Goal: Information Seeking & Learning: Learn about a topic

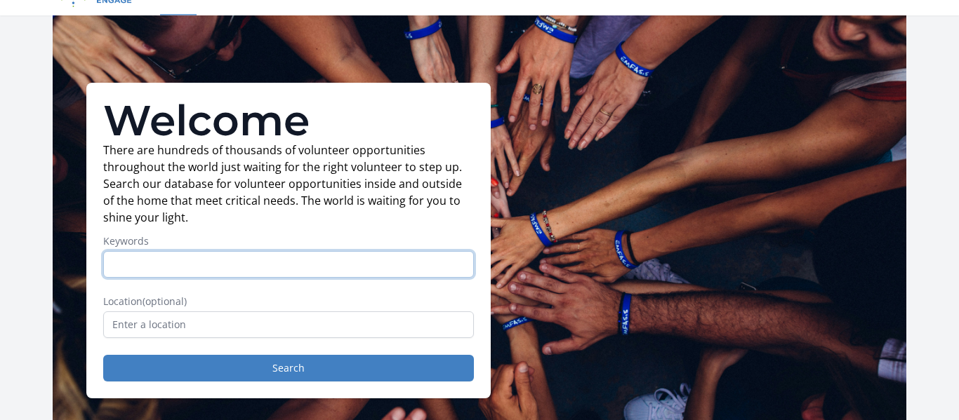
scroll to position [33, 0]
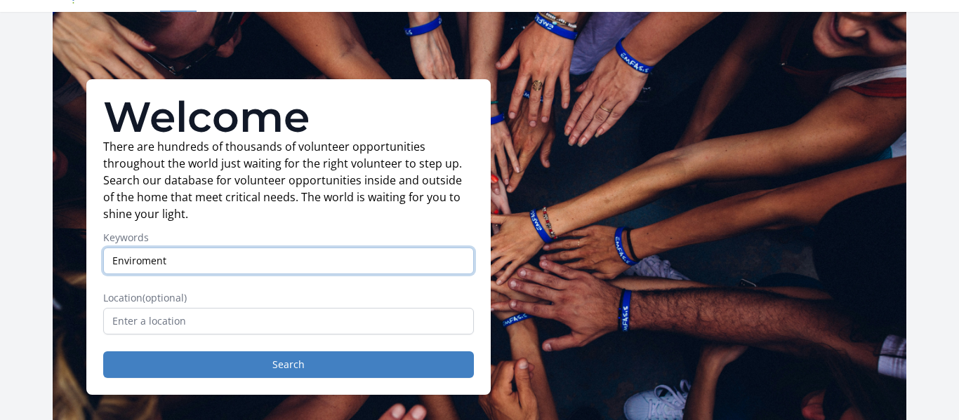
type input "Enviroment"
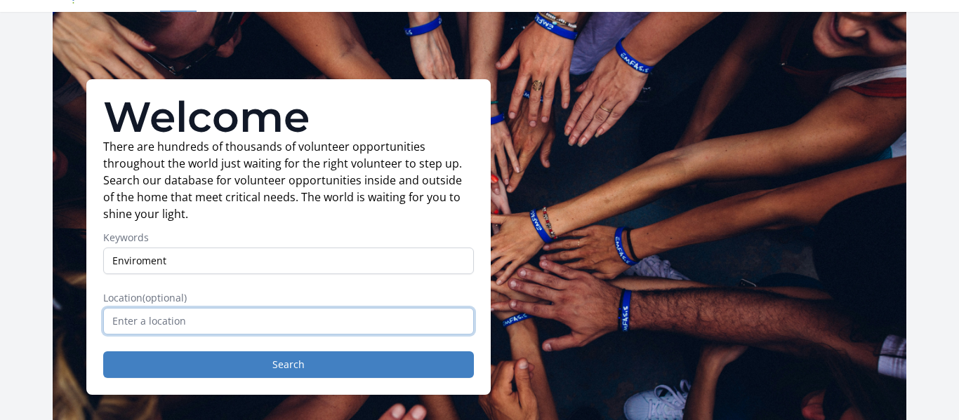
click at [382, 311] on input "text" at bounding box center [288, 321] width 371 height 27
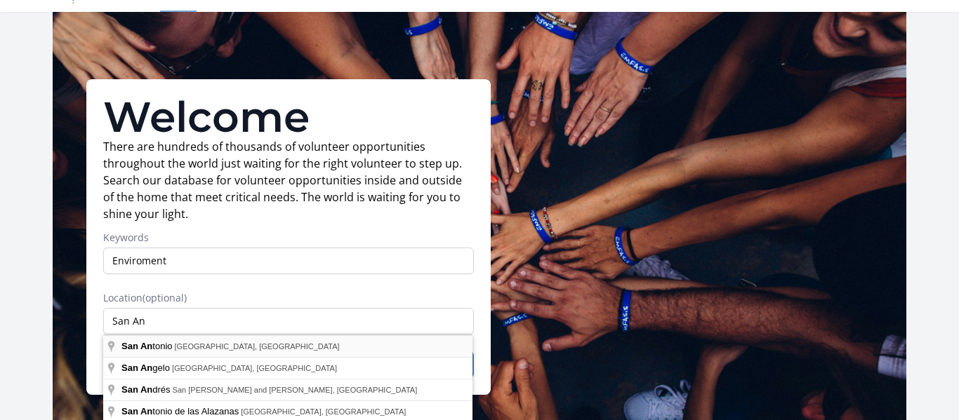
type input "[GEOGRAPHIC_DATA], [GEOGRAPHIC_DATA], [GEOGRAPHIC_DATA]"
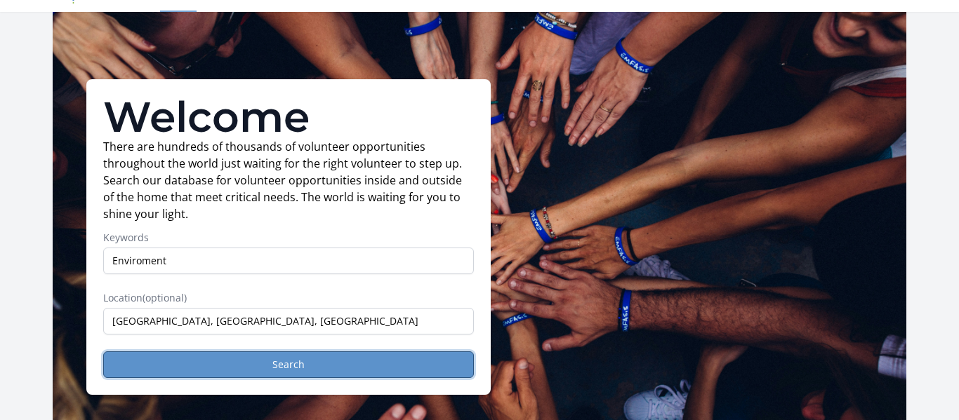
click at [229, 354] on button "Search" at bounding box center [288, 365] width 371 height 27
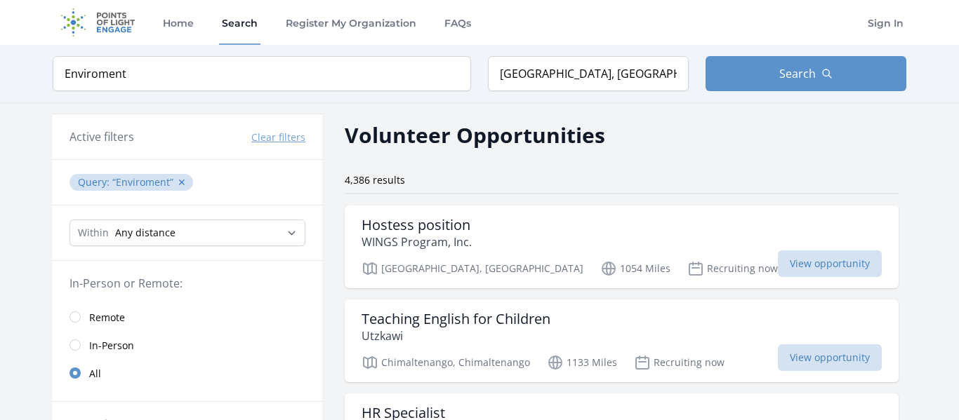
scroll to position [1, 0]
click at [267, 82] on input "Enviroment" at bounding box center [262, 72] width 418 height 35
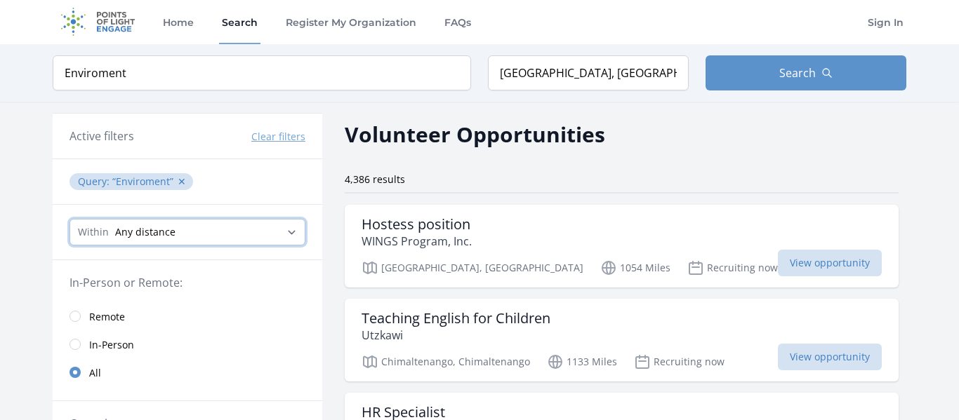
click at [203, 227] on select "Any distance , 5 Miles , 20 Miles , 50 Miles , 100 Miles" at bounding box center [187, 232] width 236 height 27
click at [201, 229] on select "Any distance , 5 Miles , 20 Miles , 50 Miles , 100 Miles" at bounding box center [187, 232] width 236 height 27
click at [178, 180] on button "✕" at bounding box center [182, 182] width 8 height 14
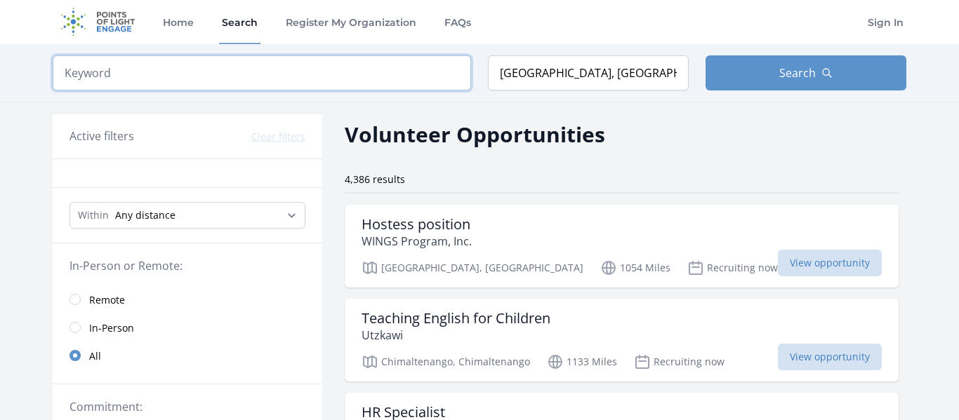
click at [188, 79] on input "search" at bounding box center [262, 72] width 418 height 35
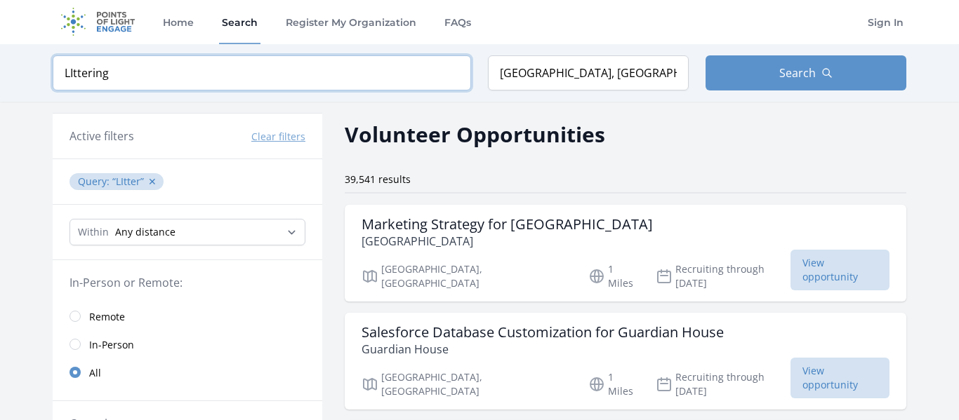
click button "submit" at bounding box center [0, 0] width 0 height 0
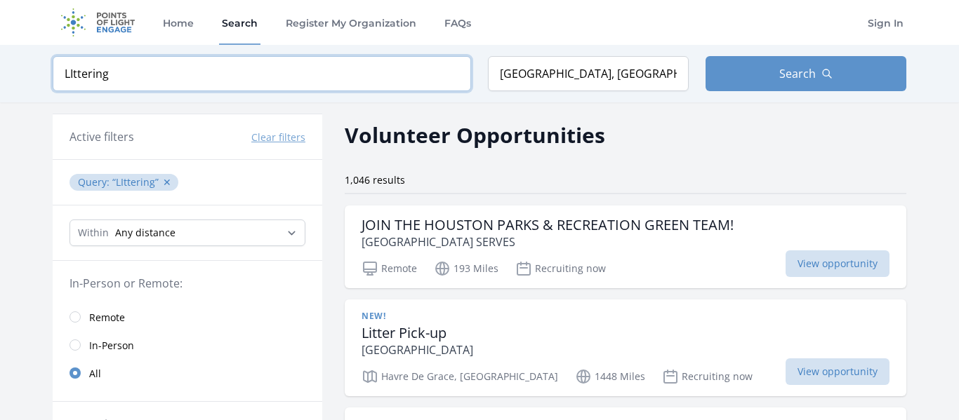
click at [187, 76] on input "LIttering" at bounding box center [262, 73] width 418 height 35
type input "L"
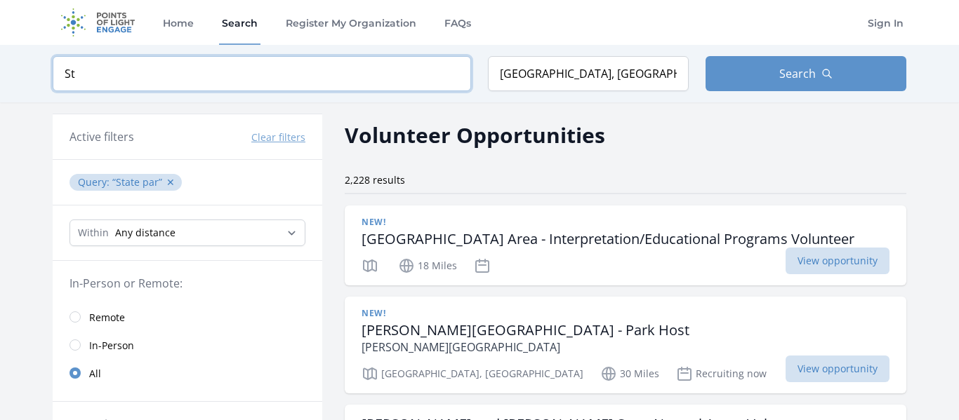
type input "S"
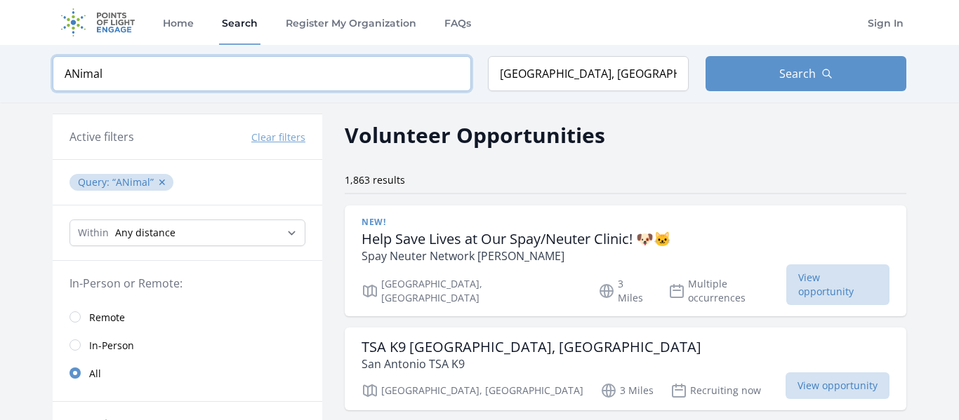
click at [78, 74] on input "ANimal" at bounding box center [262, 73] width 418 height 35
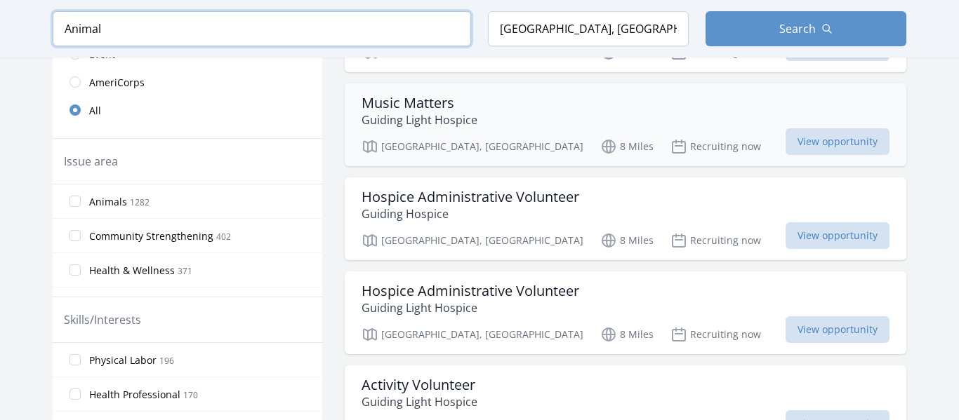
scroll to position [434, 0]
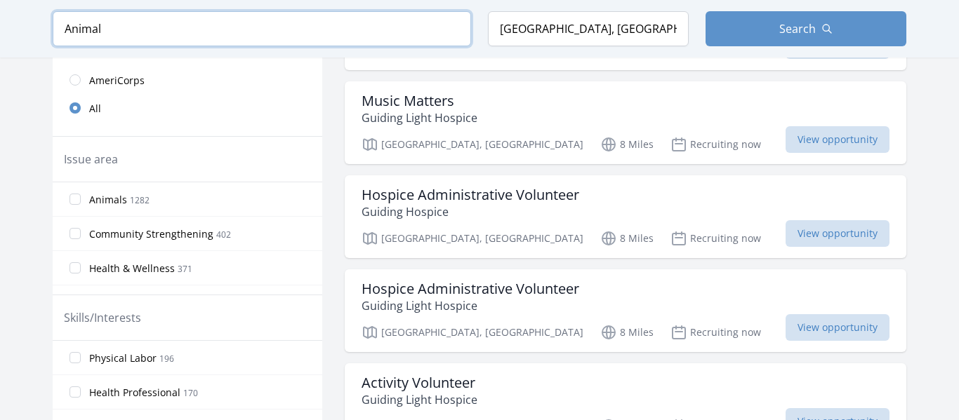
type input "Animal"
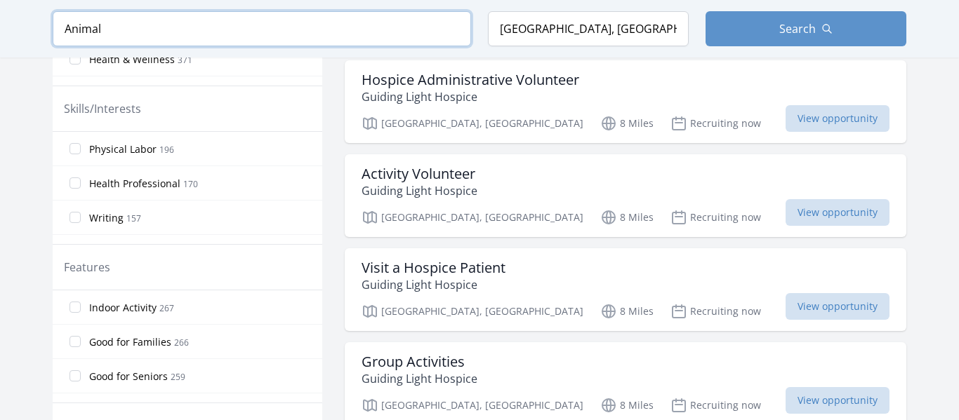
scroll to position [0, 0]
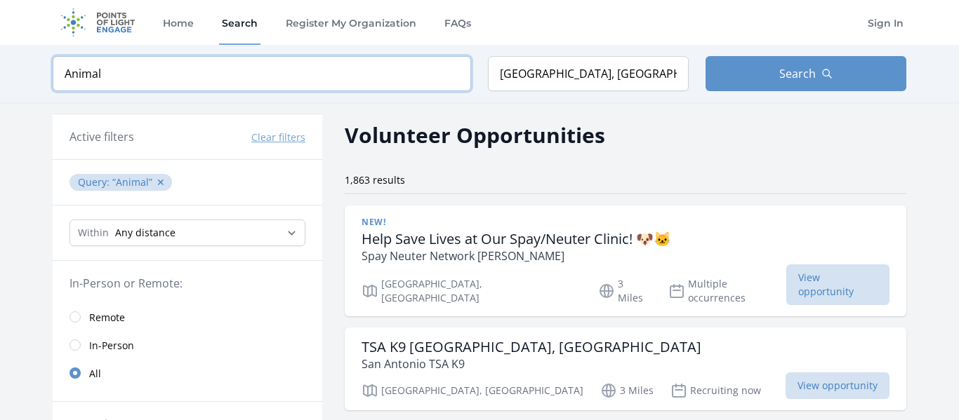
click at [455, 72] on input "Animal" at bounding box center [262, 73] width 418 height 35
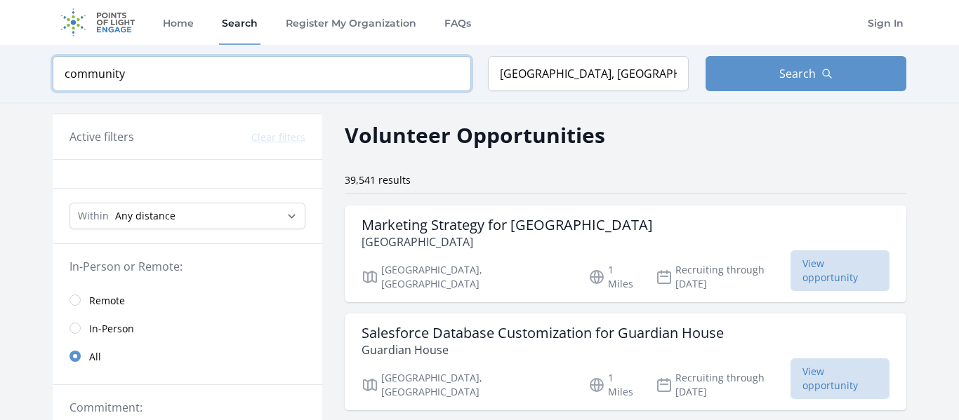
type input "community"
click button "submit" at bounding box center [0, 0] width 0 height 0
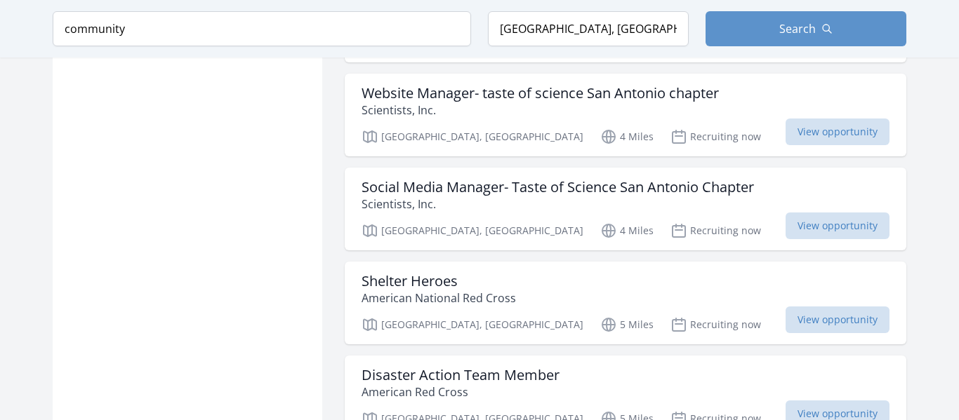
scroll to position [1135, 0]
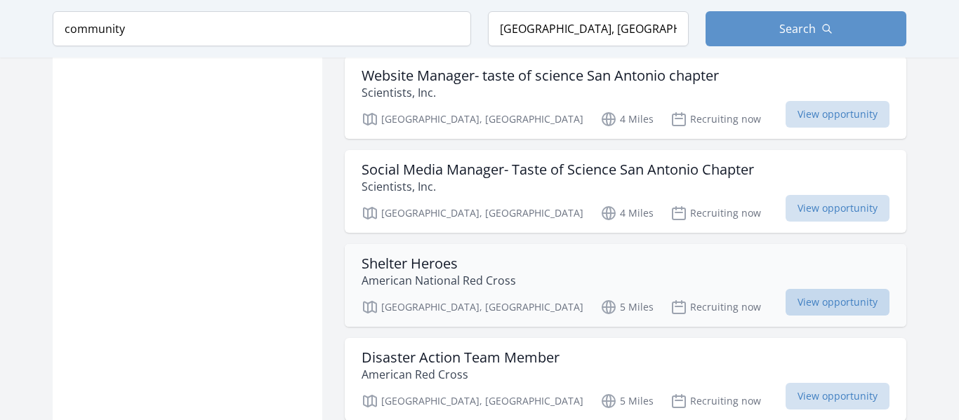
click at [785, 289] on span "View opportunity" at bounding box center [837, 302] width 104 height 27
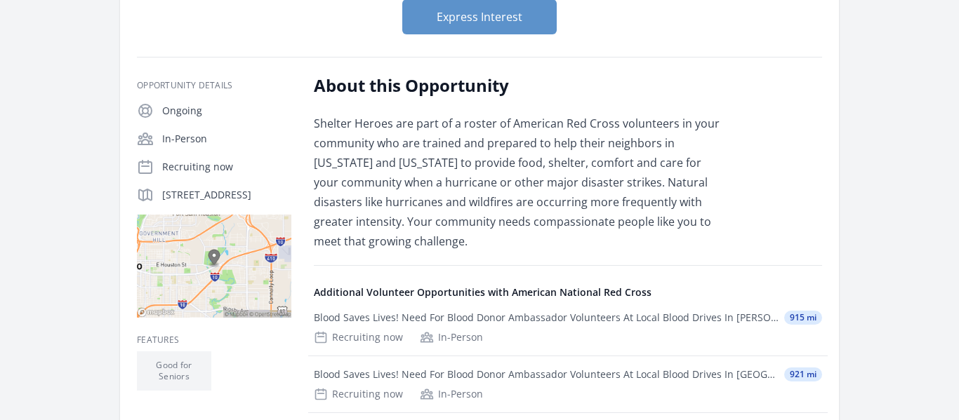
scroll to position [184, 0]
